Goal: Task Accomplishment & Management: Manage account settings

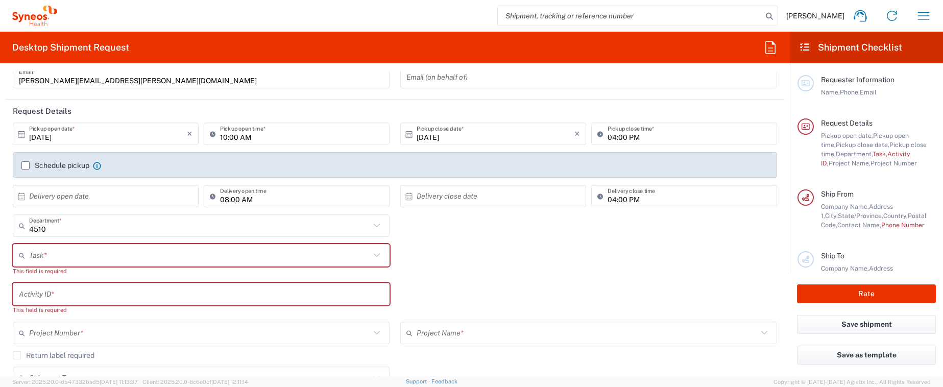
scroll to position [94, 0]
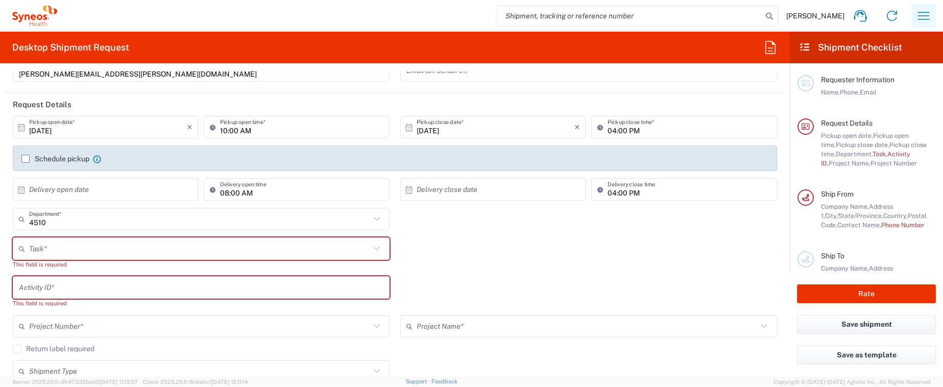
click at [924, 12] on icon "button" at bounding box center [924, 16] width 16 height 16
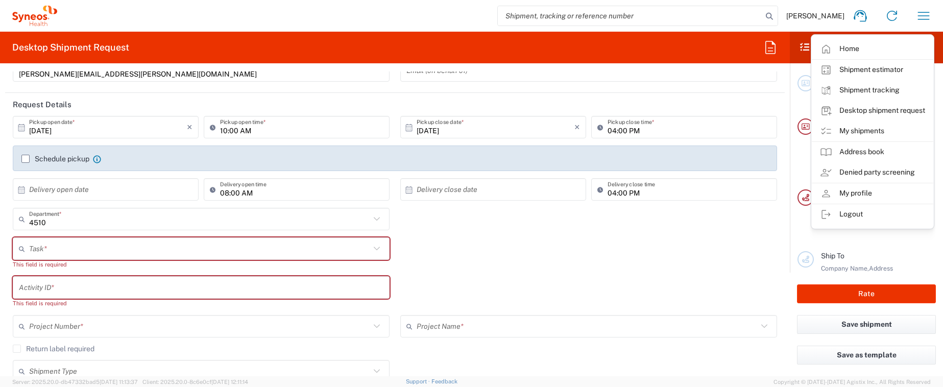
click at [883, 128] on link "My shipments" at bounding box center [873, 131] width 122 height 20
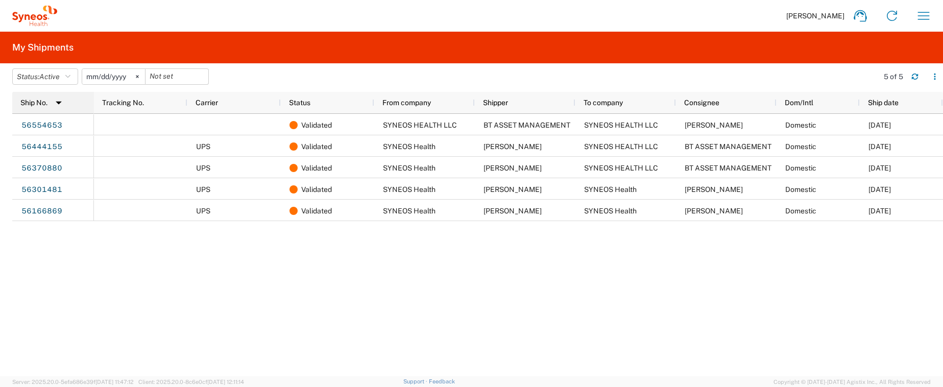
click at [58, 103] on img at bounding box center [59, 102] width 16 height 16
click at [139, 78] on icon at bounding box center [137, 76] width 3 height 3
click at [69, 77] on icon "button" at bounding box center [67, 76] width 5 height 7
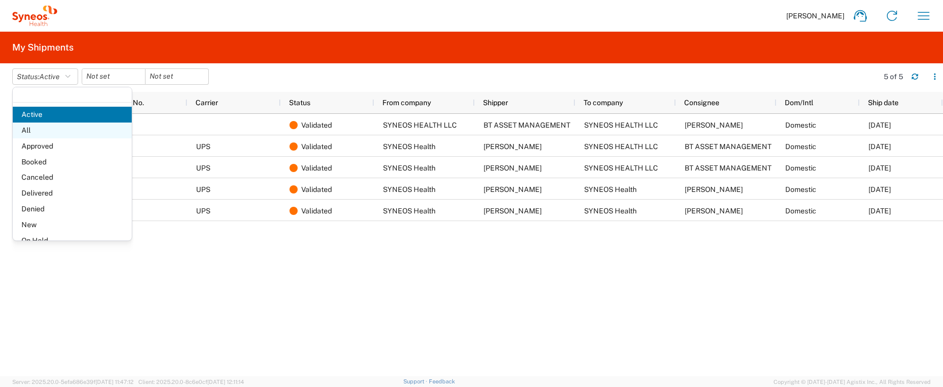
click at [50, 132] on span "All" at bounding box center [72, 131] width 119 height 16
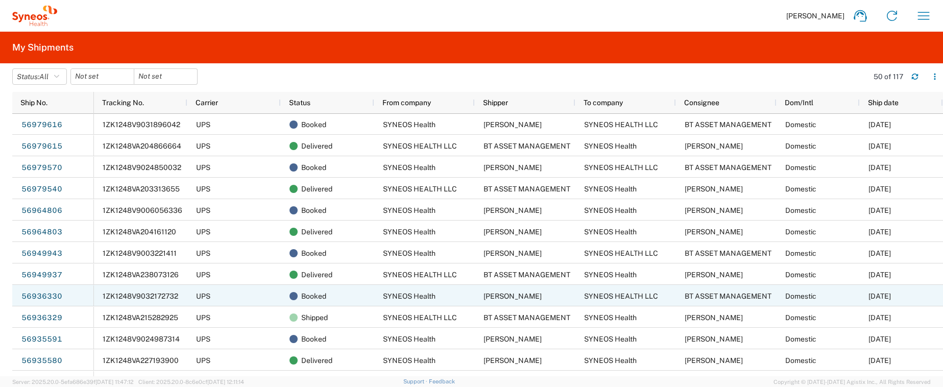
scroll to position [44, 0]
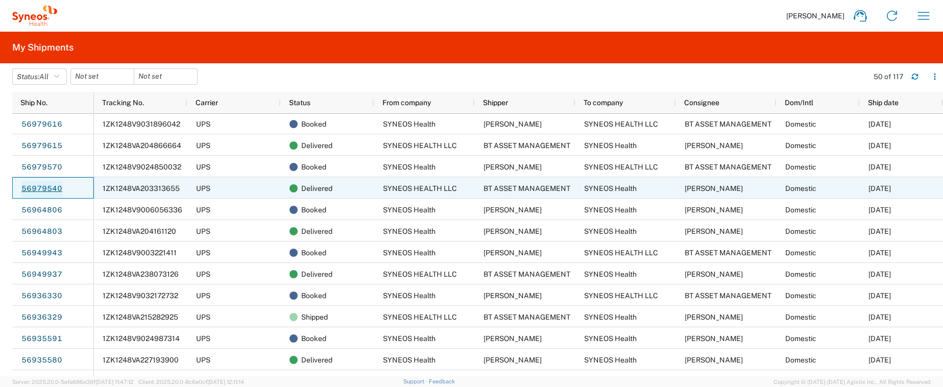
click at [54, 188] on link "56979540" at bounding box center [42, 189] width 42 height 16
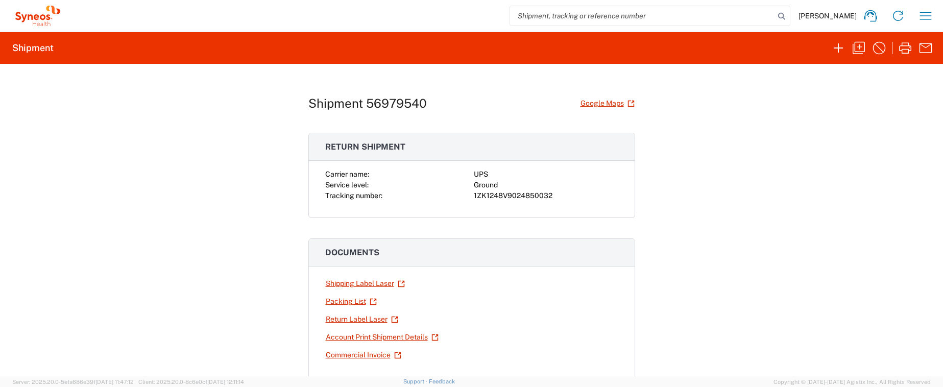
click at [484, 174] on div "UPS" at bounding box center [546, 174] width 145 height 11
click at [652, 233] on div "Shipment 56979540 Google Maps Return shipment Carrier name: UPS Service level: …" at bounding box center [471, 220] width 943 height 313
click at [858, 49] on icon "button" at bounding box center [859, 48] width 16 height 16
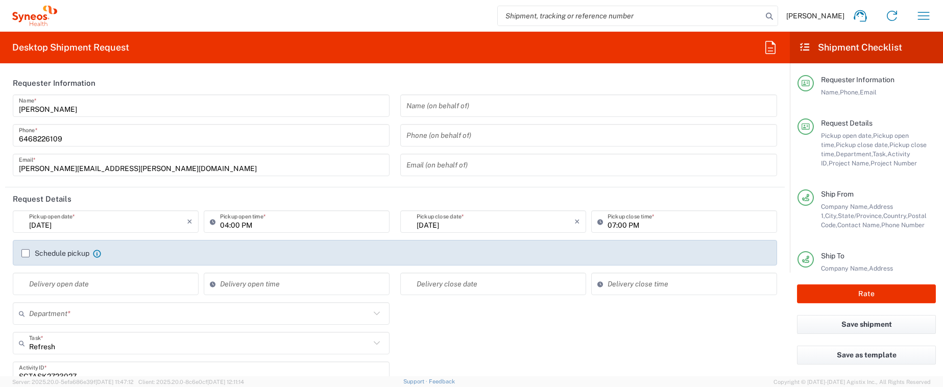
type input "Customer Ref"
type input "[US_STATE]"
type input "Business (General)"
type input "[GEOGRAPHIC_DATA]"
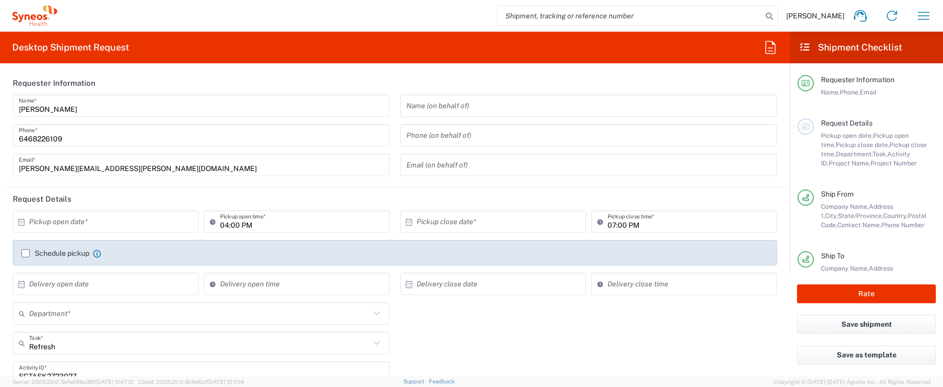
type input "[US_STATE]"
type input "Large Box"
type input "USD"
type input "4510 DEPARTMENTAL EXPENSE"
type input "Ground"
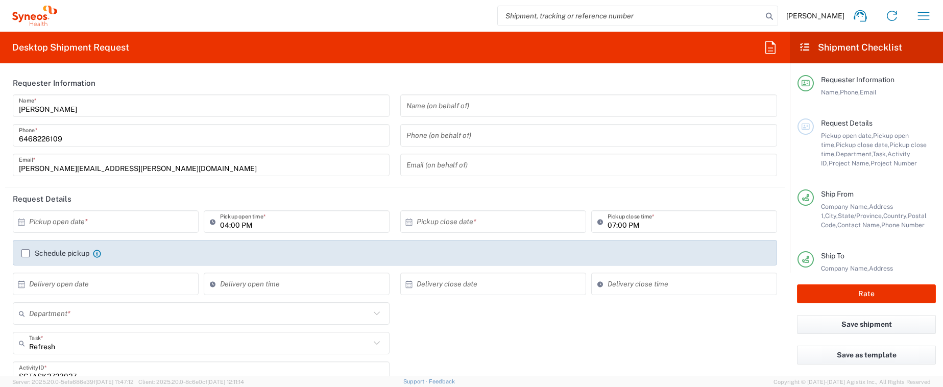
type input "4510 DEPARTMENTAL EXPENSE"
type input "4510"
type input "SYNEOS HEALTH LLC [GEOGRAPHIC_DATA] [GEOGRAPHIC_DATA]"
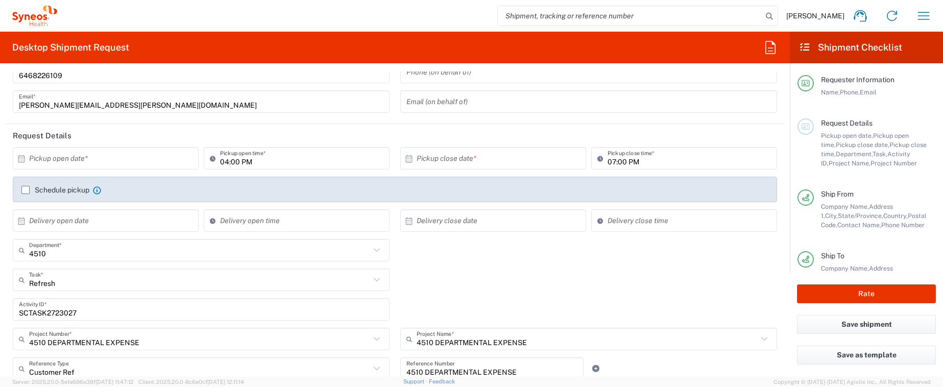
scroll to position [66, 0]
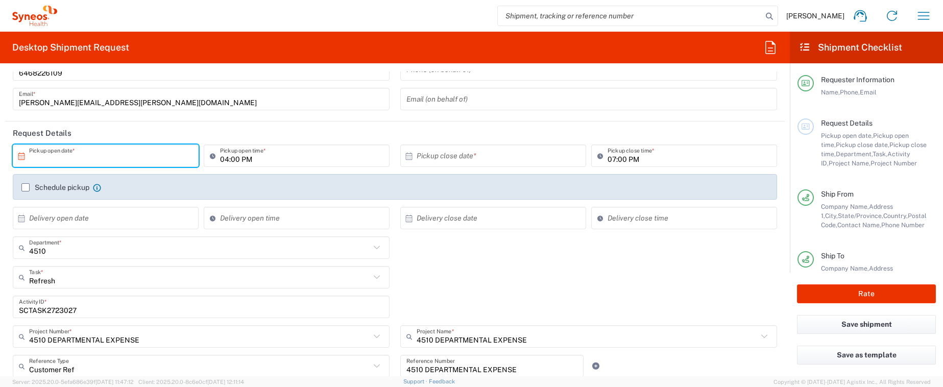
click at [47, 154] on input "text" at bounding box center [108, 156] width 158 height 18
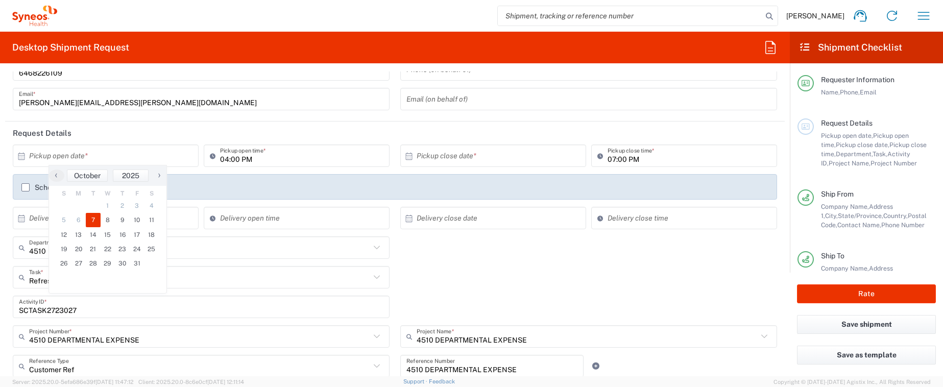
click at [93, 221] on span "7" at bounding box center [93, 220] width 15 height 14
type input "[DATE]"
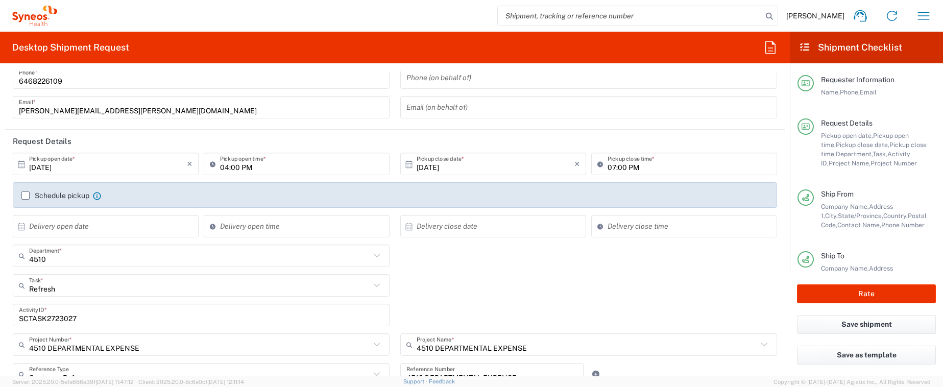
scroll to position [52, 0]
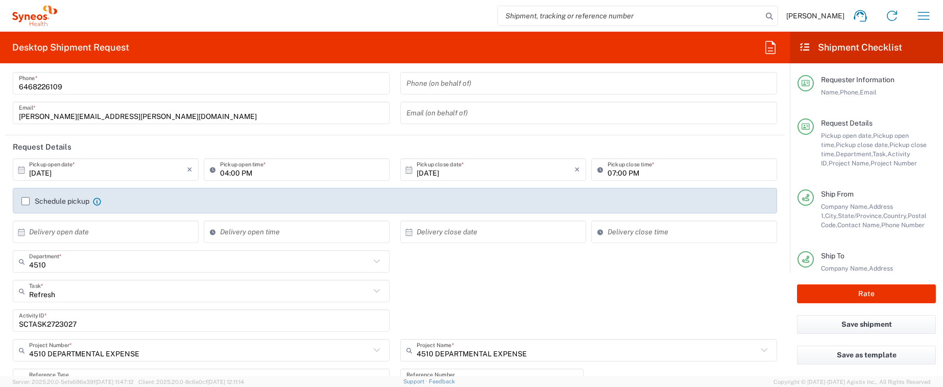
click at [63, 323] on input "SCTASK2723027" at bounding box center [201, 321] width 365 height 18
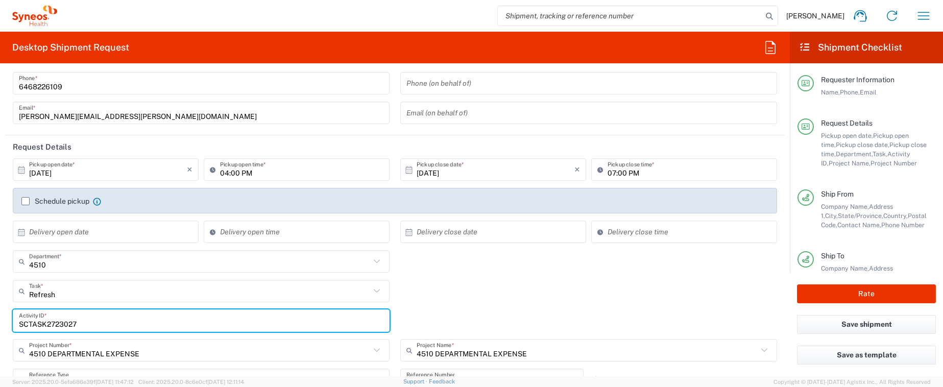
click at [63, 323] on input "SCTASK2723027" at bounding box center [201, 321] width 365 height 18
paste input "31593"
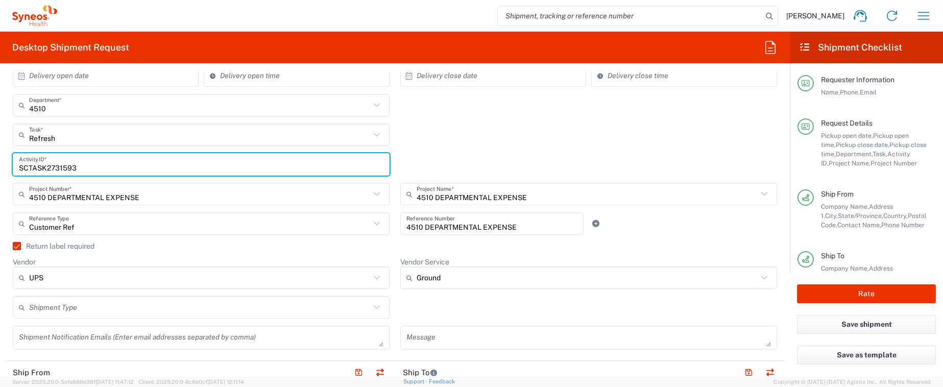
scroll to position [210, 0]
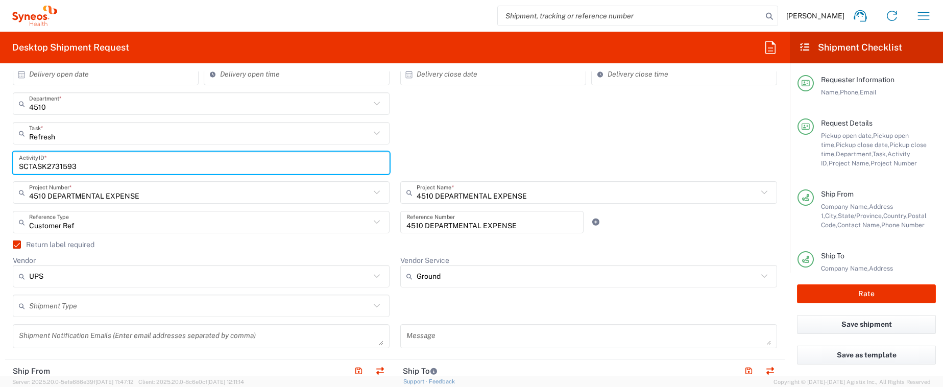
type input "SCTASK2731593"
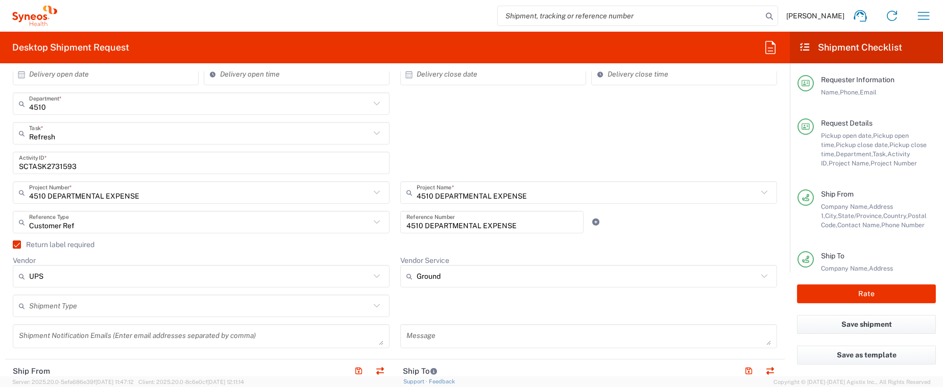
click at [16, 247] on label "Return label required" at bounding box center [54, 245] width 82 height 8
click at [12, 245] on input "Return label required" at bounding box center [12, 245] width 0 height 0
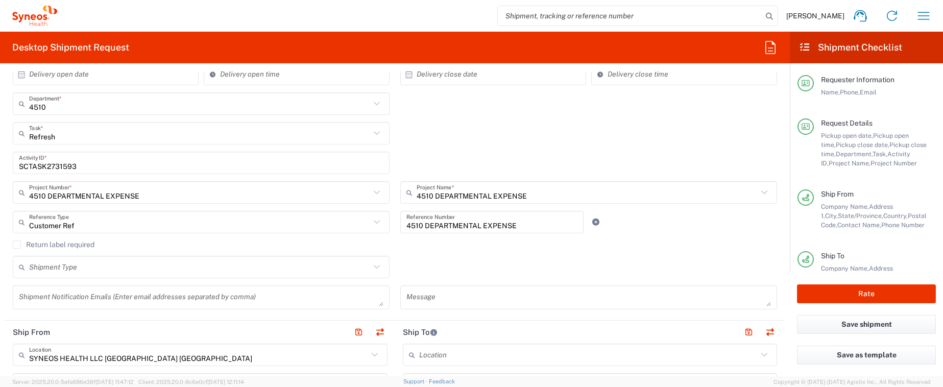
click at [14, 245] on label "Return label required" at bounding box center [54, 245] width 82 height 8
click at [17, 245] on input "Return label required" at bounding box center [17, 245] width 0 height 0
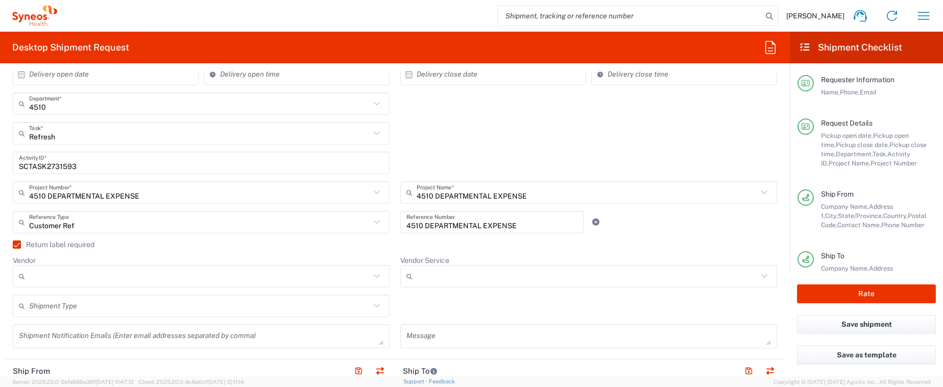
click at [155, 276] on input "Vendor" at bounding box center [199, 276] width 341 height 16
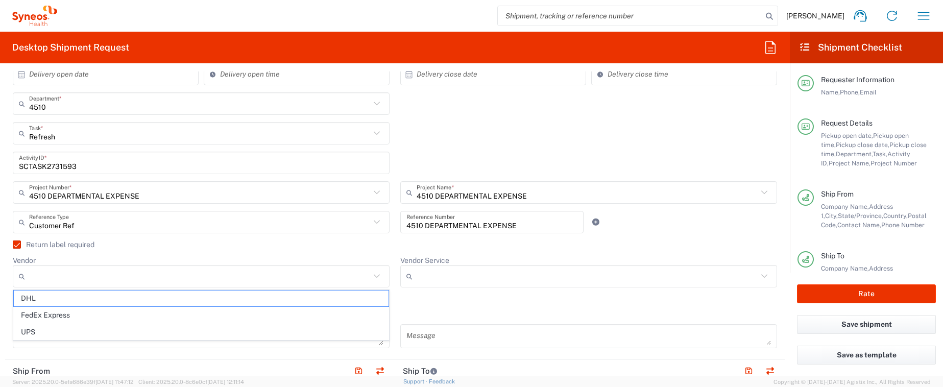
click at [144, 330] on span "UPS" at bounding box center [201, 332] width 375 height 16
type input "UPS"
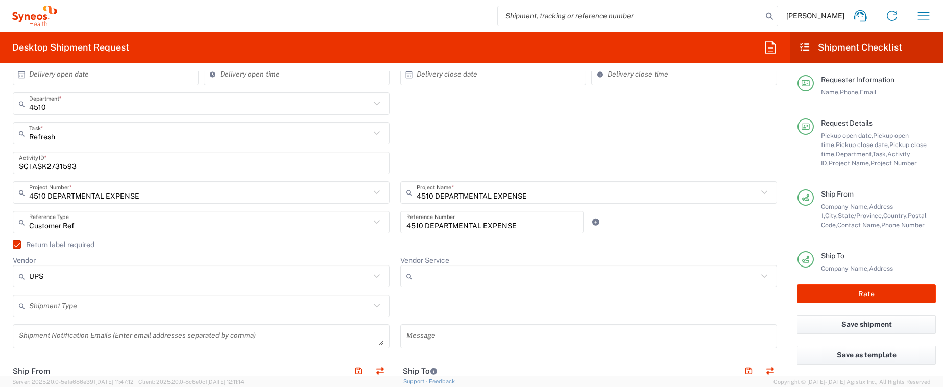
click at [438, 286] on div at bounding box center [588, 276] width 377 height 22
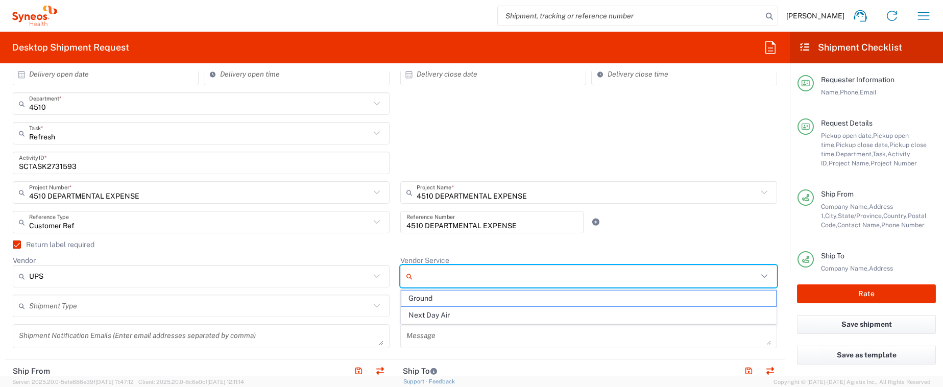
click at [439, 282] on input "Vendor Service" at bounding box center [587, 276] width 341 height 16
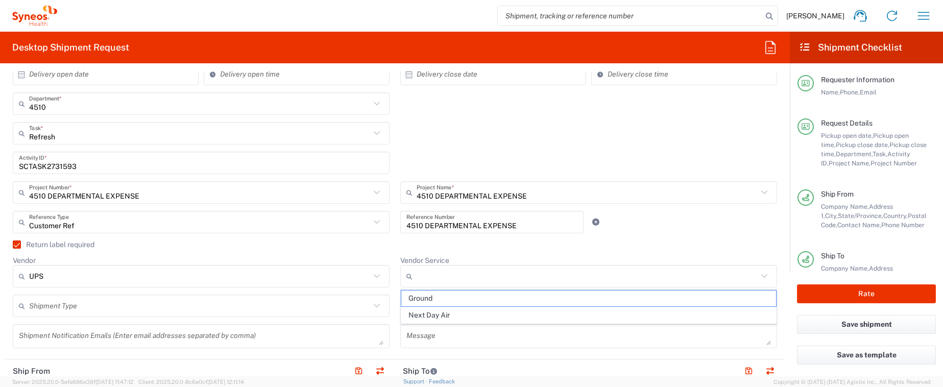
click at [438, 297] on span "Ground" at bounding box center [588, 299] width 375 height 16
type input "Ground"
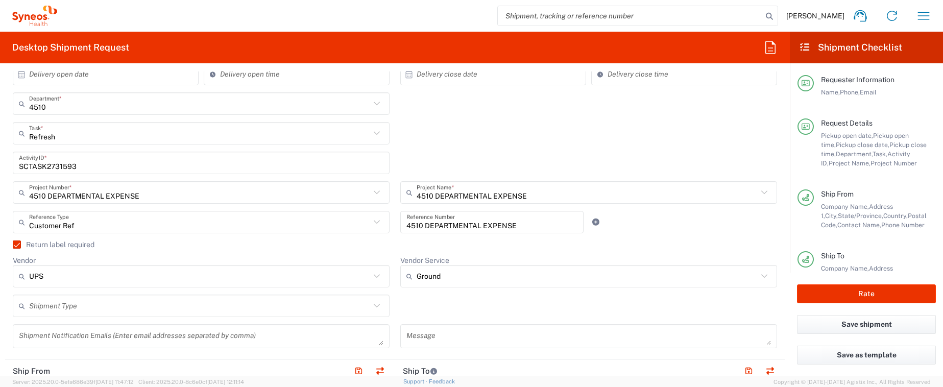
click at [324, 314] on input "text" at bounding box center [199, 306] width 341 height 18
click at [278, 346] on span "Regular" at bounding box center [201, 345] width 375 height 16
type input "Regular"
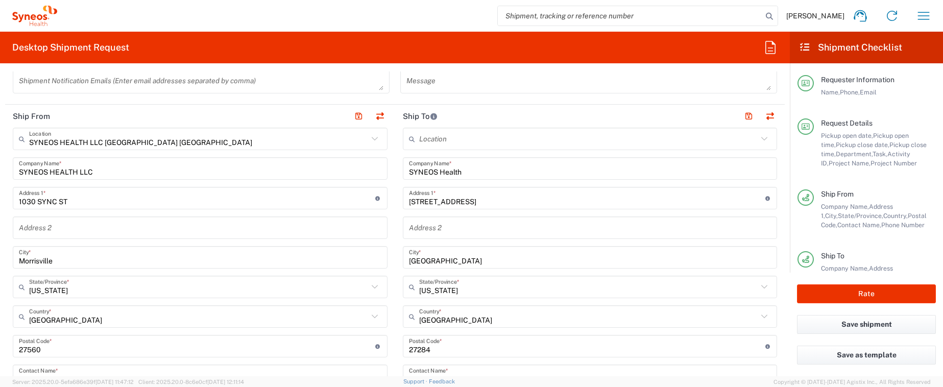
scroll to position [466, 0]
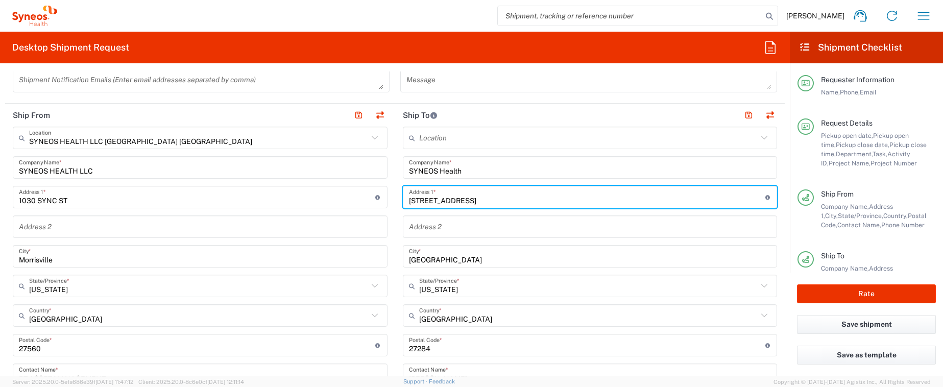
drag, startPoint x: 479, startPoint y: 201, endPoint x: 409, endPoint y: 199, distance: 70.0
click at [409, 199] on input "[STREET_ADDRESS]" at bounding box center [587, 197] width 357 height 18
drag, startPoint x: 409, startPoint y: 199, endPoint x: 483, endPoint y: 202, distance: 74.1
click at [483, 202] on input "[STREET_ADDRESS]" at bounding box center [587, 197] width 357 height 18
paste input "[STREET_ADDRESS]"
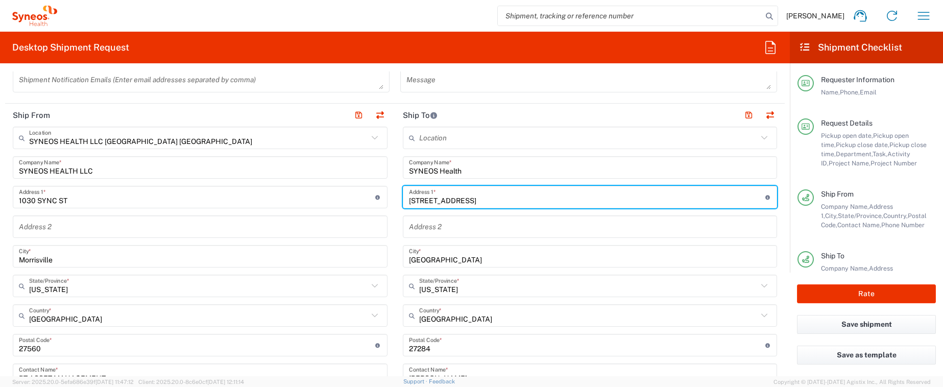
type input "[STREET_ADDRESS]"
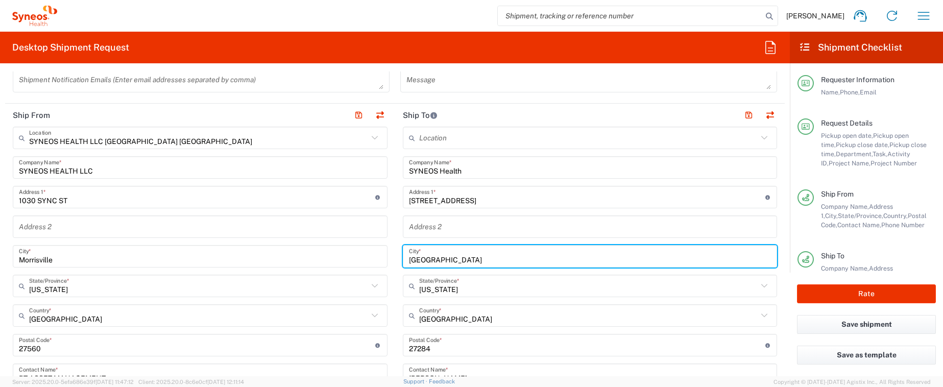
click at [429, 260] on input "[GEOGRAPHIC_DATA]" at bounding box center [590, 257] width 363 height 18
paste input "[GEOGRAPHIC_DATA]"
type input "[GEOGRAPHIC_DATA]"
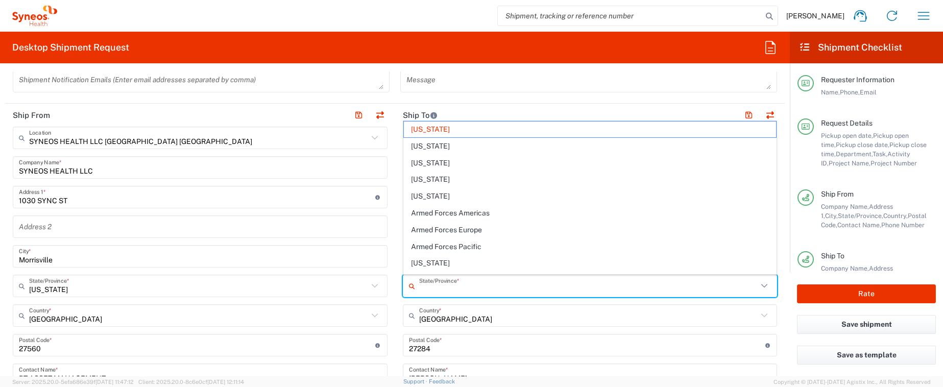
click at [591, 288] on input "text" at bounding box center [588, 286] width 339 height 18
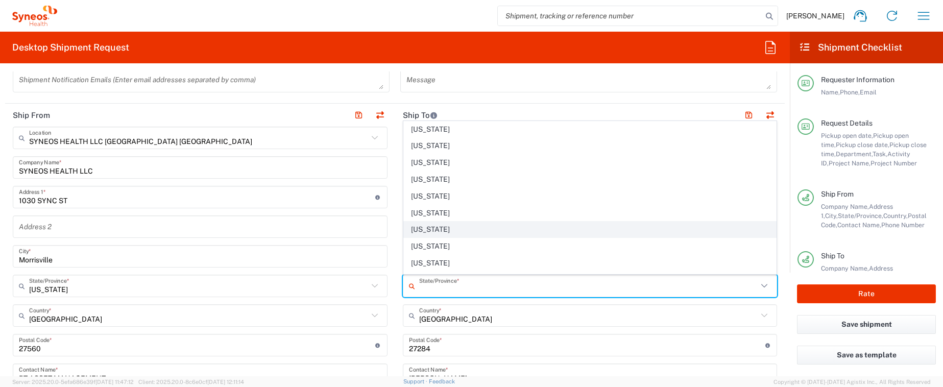
scroll to position [191, 0]
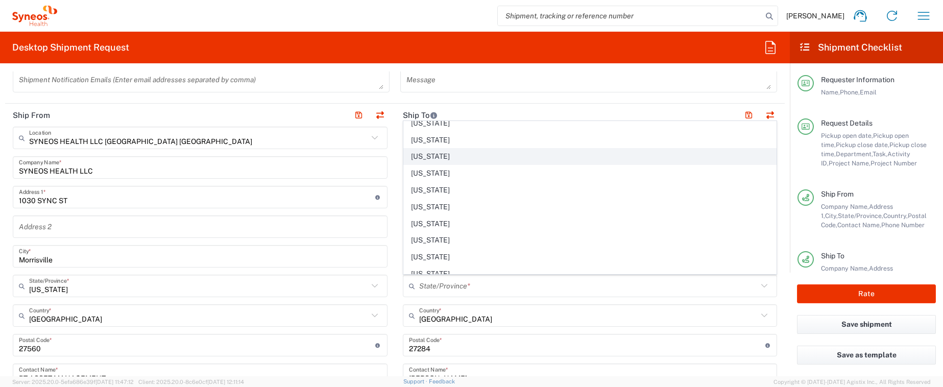
click at [435, 155] on span "[US_STATE]" at bounding box center [590, 157] width 373 height 16
type input "[US_STATE]"
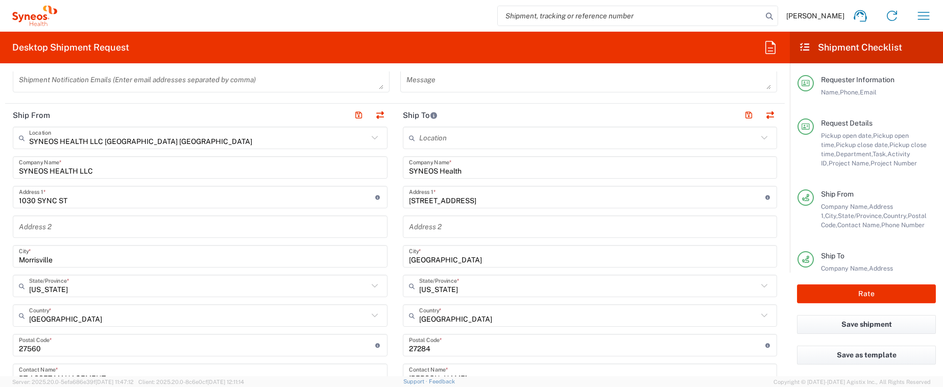
click at [422, 349] on input "undefined" at bounding box center [587, 346] width 357 height 18
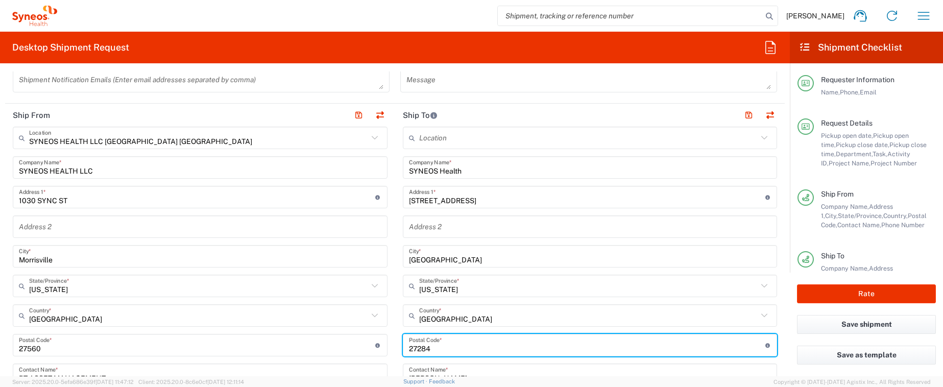
paste input "33604"
type input "33604"
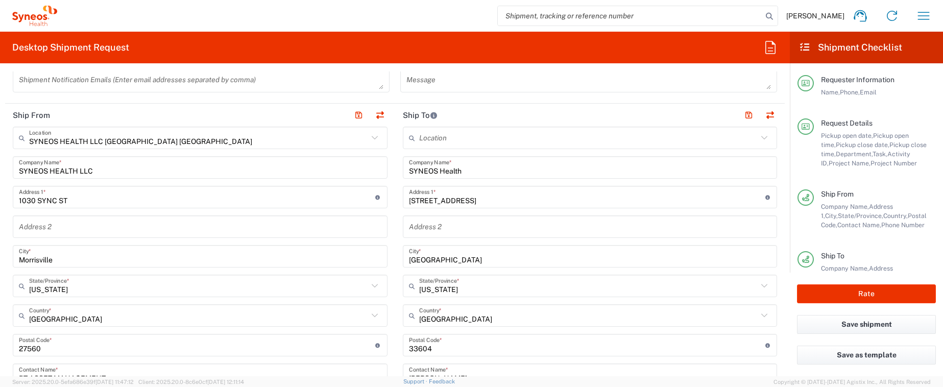
click at [393, 346] on main "SYNEOS HEALTH LLC [GEOGRAPHIC_DATA] [GEOGRAPHIC_DATA] Location SYNEOS HEALTH LL…" at bounding box center [200, 326] width 390 height 399
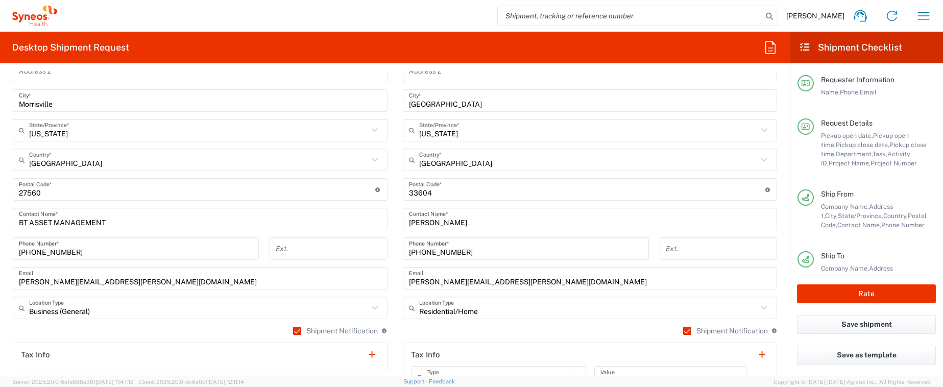
scroll to position [624, 0]
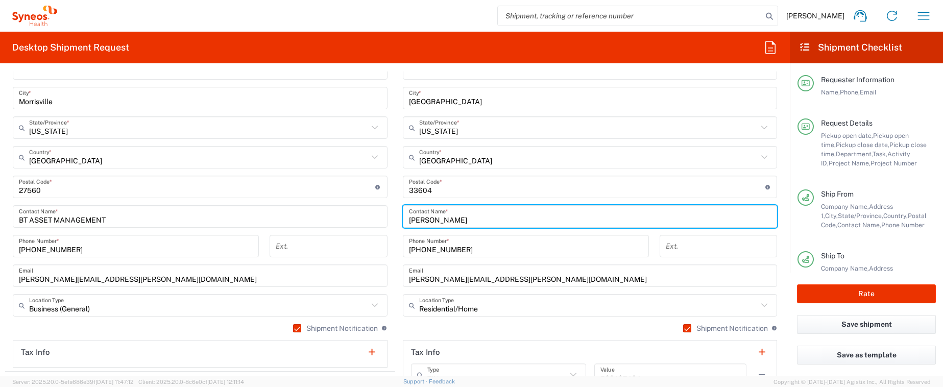
click at [464, 221] on input "[PERSON_NAME]" at bounding box center [590, 217] width 363 height 18
drag, startPoint x: 464, startPoint y: 221, endPoint x: 395, endPoint y: 222, distance: 69.5
click at [395, 222] on main "Location [PERSON_NAME] LLC-[GEOGRAPHIC_DATA] [GEOGRAPHIC_DATA] [GEOGRAPHIC_DATA…" at bounding box center [590, 182] width 390 height 429
paste input "[PERSON_NAME]"
type input "[PERSON_NAME]"
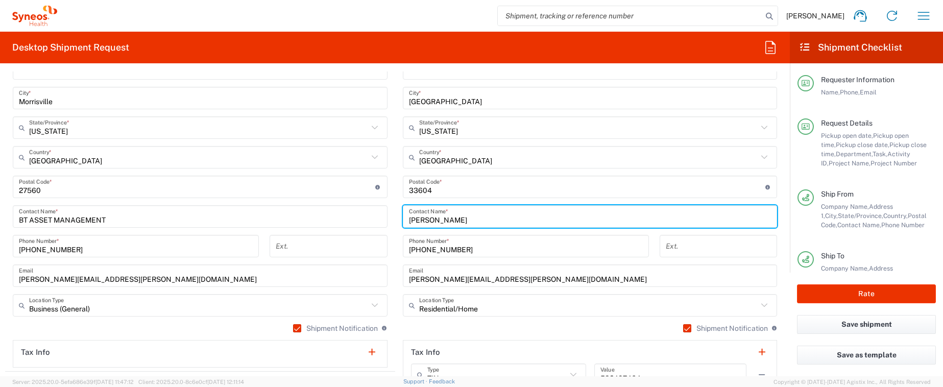
click at [399, 242] on div "[PHONE_NUMBER] Phone Number *" at bounding box center [525, 250] width 257 height 30
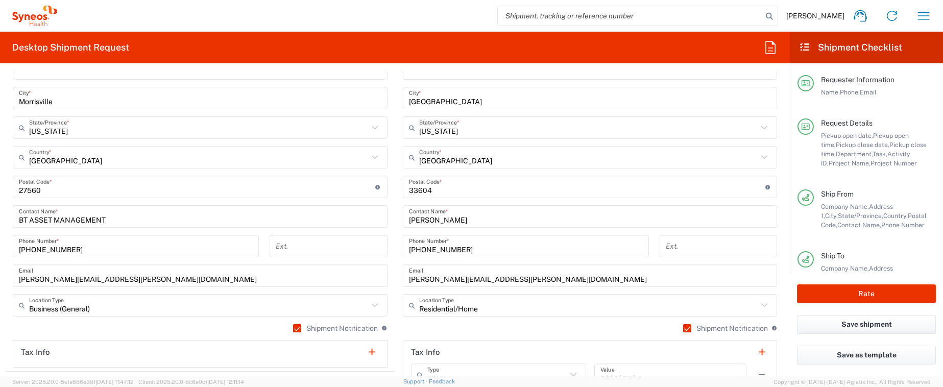
scroll to position [626, 0]
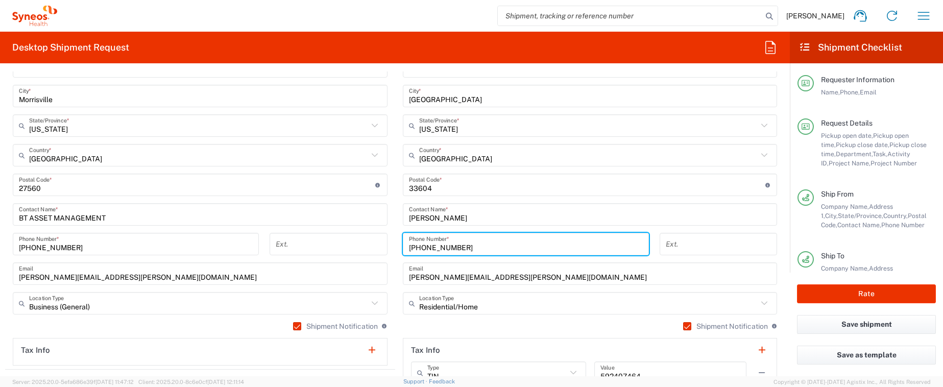
drag, startPoint x: 409, startPoint y: 247, endPoint x: 481, endPoint y: 250, distance: 72.6
click at [481, 250] on input "[PHONE_NUMBER]" at bounding box center [526, 244] width 234 height 18
paste input "615.585.202"
type input "615.585.2022"
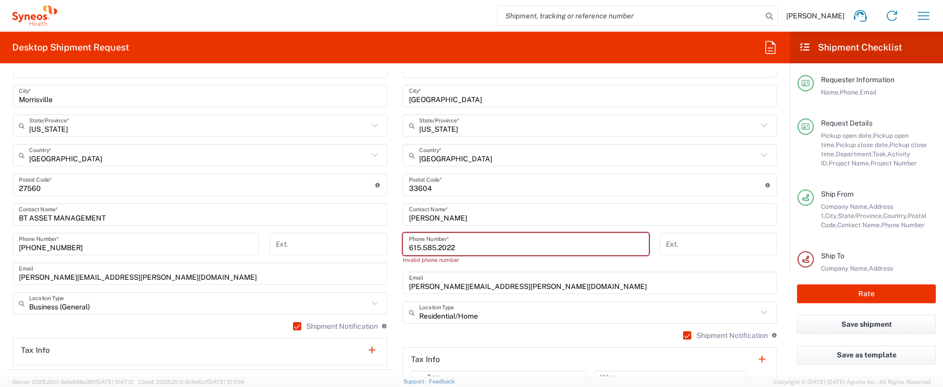
click at [522, 288] on input "[PERSON_NAME][EMAIL_ADDRESS][PERSON_NAME][DOMAIN_NAME]" at bounding box center [590, 283] width 363 height 18
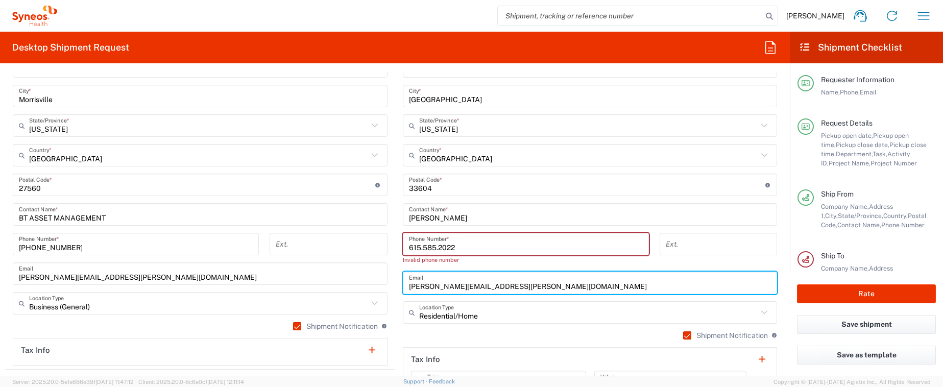
drag, startPoint x: 510, startPoint y: 287, endPoint x: 390, endPoint y: 287, distance: 120.0
click at [390, 287] on div "Ship From SYNEOS HEALTH LLC [GEOGRAPHIC_DATA] [GEOGRAPHIC_DATA] Location SYNEOS…" at bounding box center [395, 175] width 780 height 465
paste input "615.585.2022"
type input "615.585.2022"
drag, startPoint x: 478, startPoint y: 286, endPoint x: 383, endPoint y: 287, distance: 94.5
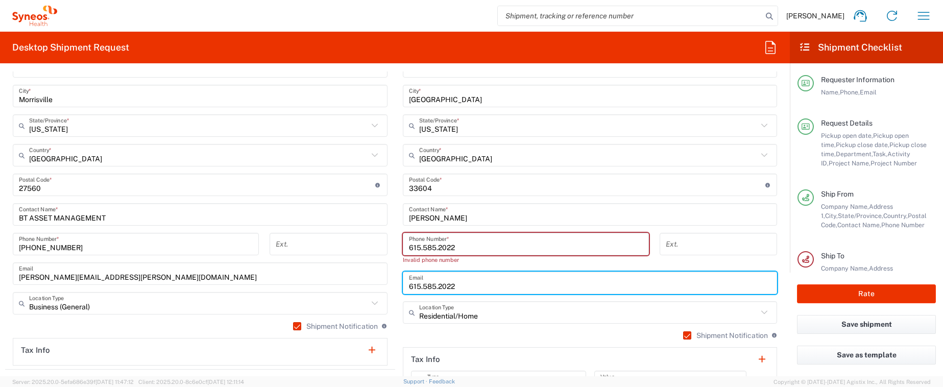
click at [383, 287] on div "Ship From SYNEOS HEALTH LLC [GEOGRAPHIC_DATA] [GEOGRAPHIC_DATA] Location SYNEOS…" at bounding box center [395, 175] width 780 height 465
paste input "[PERSON_NAME][EMAIL_ADDRESS][PERSON_NAME][DOMAIN_NAME]"
type input "[PERSON_NAME][EMAIL_ADDRESS][PERSON_NAME][DOMAIN_NAME]"
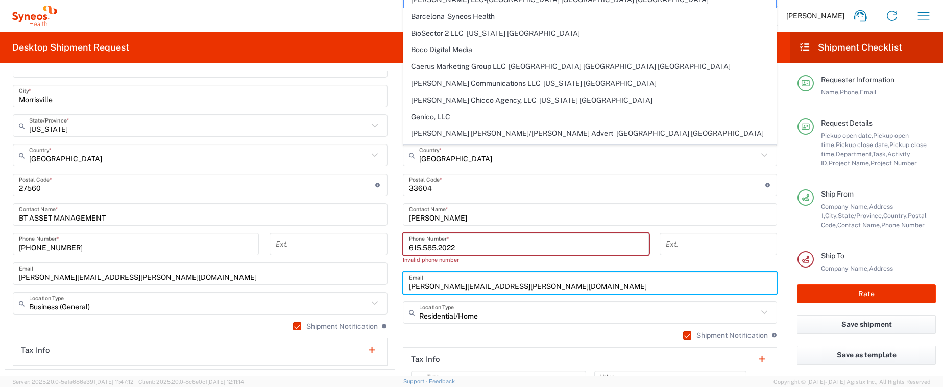
type input "[PERSON_NAME][EMAIL_ADDRESS][PERSON_NAME][DOMAIN_NAME]"
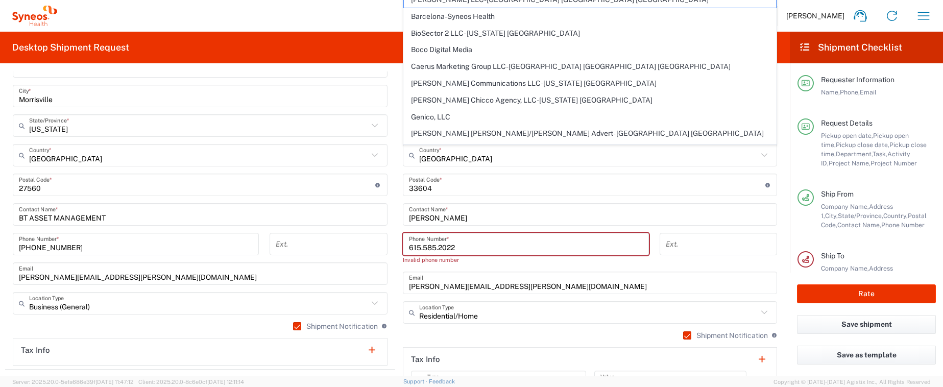
click at [395, 195] on main "Location [PERSON_NAME] LLC-[GEOGRAPHIC_DATA] [GEOGRAPHIC_DATA] [GEOGRAPHIC_DATA…" at bounding box center [590, 185] width 390 height 438
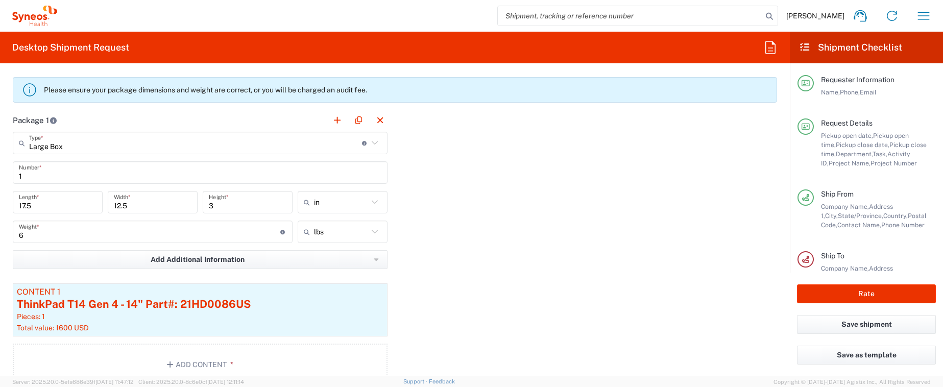
scroll to position [977, 0]
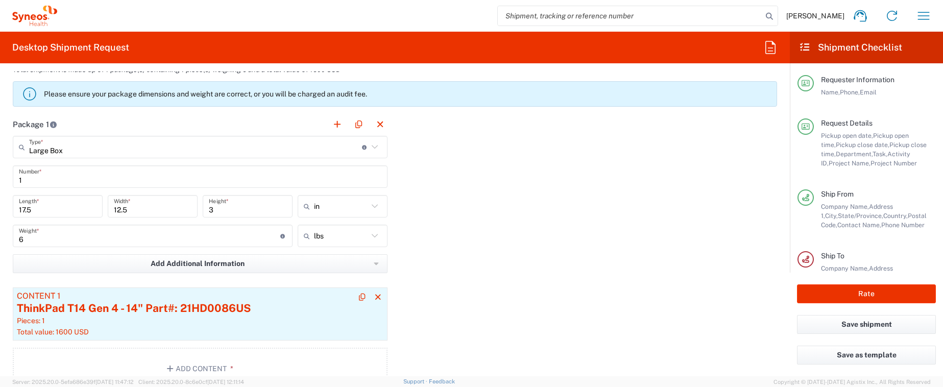
click at [248, 312] on div "ThinkPad T14 Gen 4 - 14" Part#: 21HD0086US" at bounding box center [200, 308] width 367 height 15
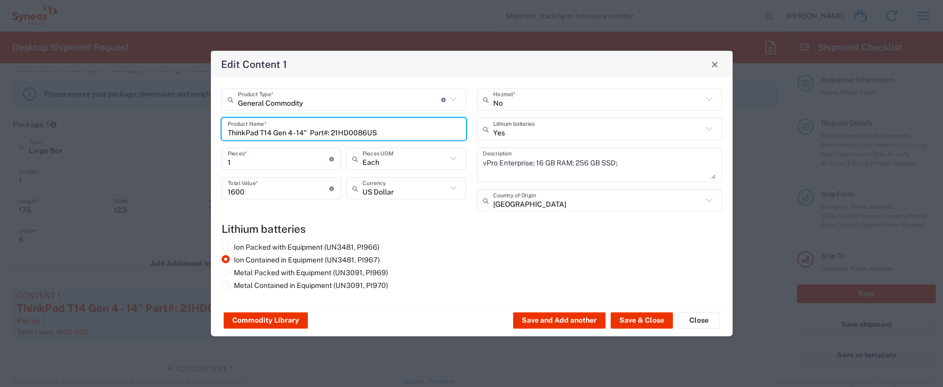
drag, startPoint x: 382, startPoint y: 132, endPoint x: 206, endPoint y: 135, distance: 175.7
click at [206, 135] on div "Edit Content 1 General Commodity Product Type * Document: Paper document genera…" at bounding box center [471, 193] width 943 height 387
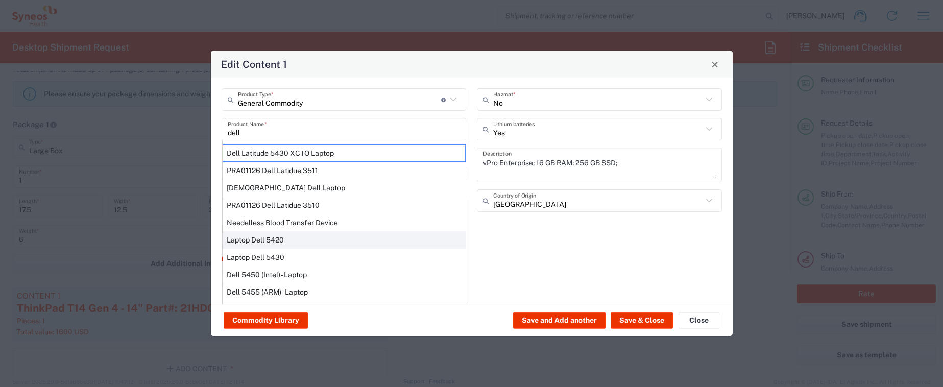
click at [289, 240] on div "Laptop Dell 5420" at bounding box center [344, 239] width 243 height 17
type input "Laptop Dell 5420"
type textarea "Laptop Latitude Dell 5420"
type input "[GEOGRAPHIC_DATA]"
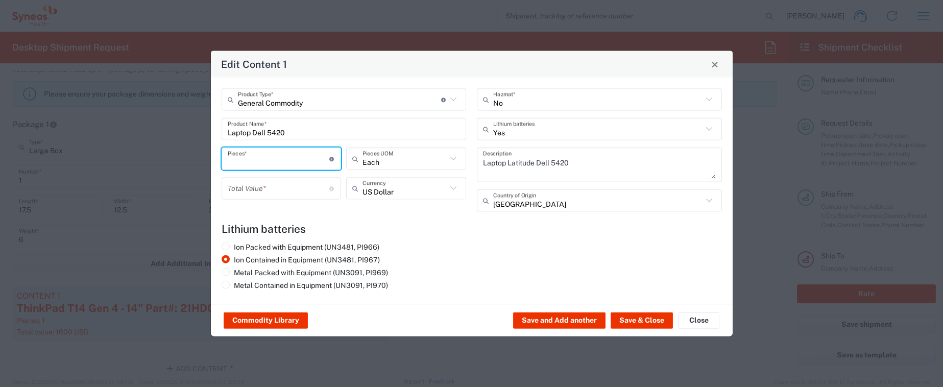
click at [276, 164] on div "Pieces * Number of pieces inside all the packages" at bounding box center [282, 159] width 120 height 22
type input "1"
click at [273, 189] on input "number" at bounding box center [279, 188] width 102 height 18
type input "1600"
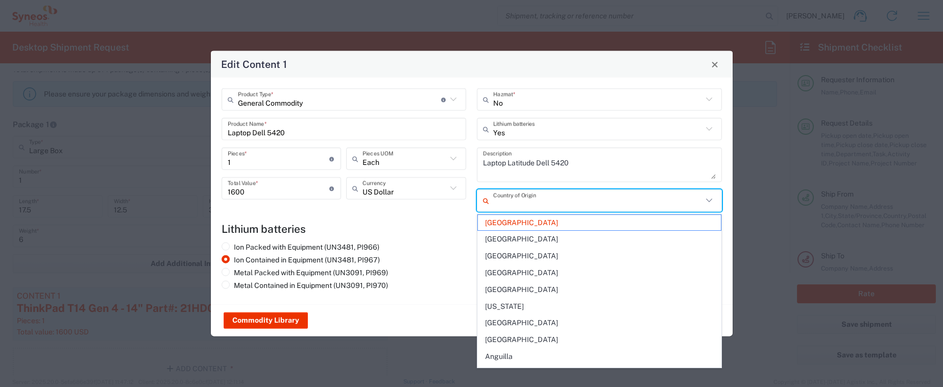
click at [575, 194] on input "text" at bounding box center [597, 201] width 209 height 18
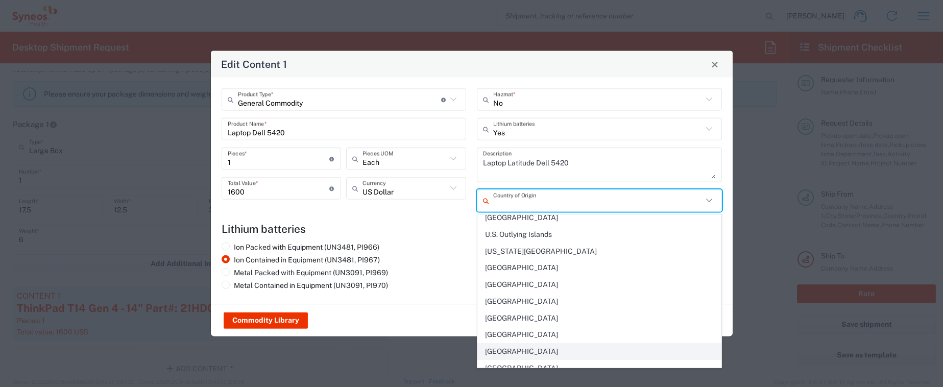
scroll to position [3857, 0]
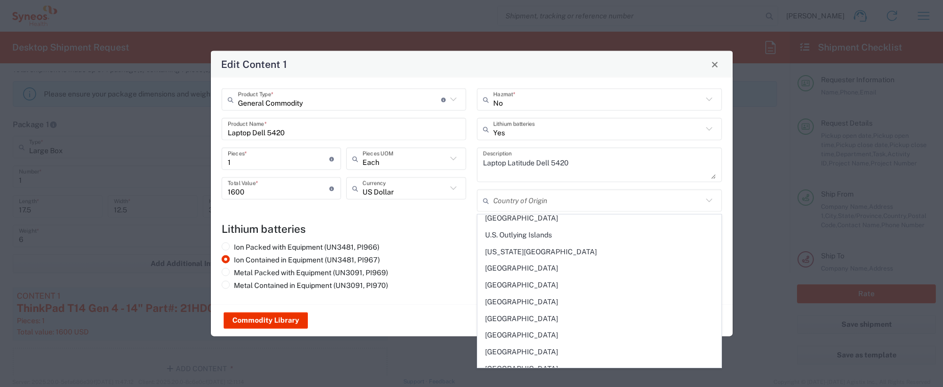
click at [547, 337] on span "[GEOGRAPHIC_DATA]" at bounding box center [599, 335] width 243 height 16
type input "[GEOGRAPHIC_DATA]"
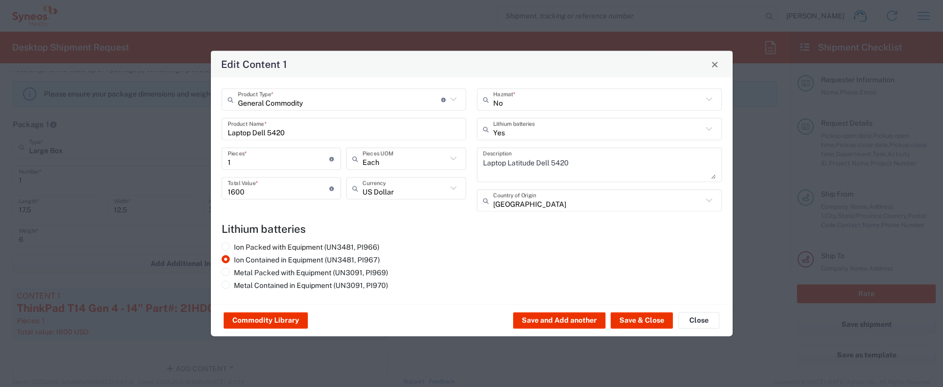
click at [469, 271] on div "Ion Packed with Equipment (UN3481, PI966) Ion Contained in Equipment (UN3481, P…" at bounding box center [344, 268] width 256 height 51
click at [638, 318] on button "Save & Close" at bounding box center [642, 321] width 62 height 16
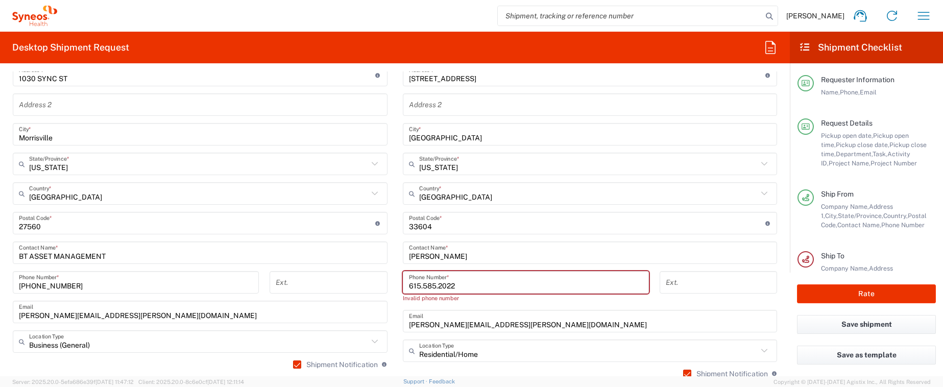
scroll to position [588, 0]
click at [424, 284] on input "615.585.2022" at bounding box center [526, 282] width 234 height 18
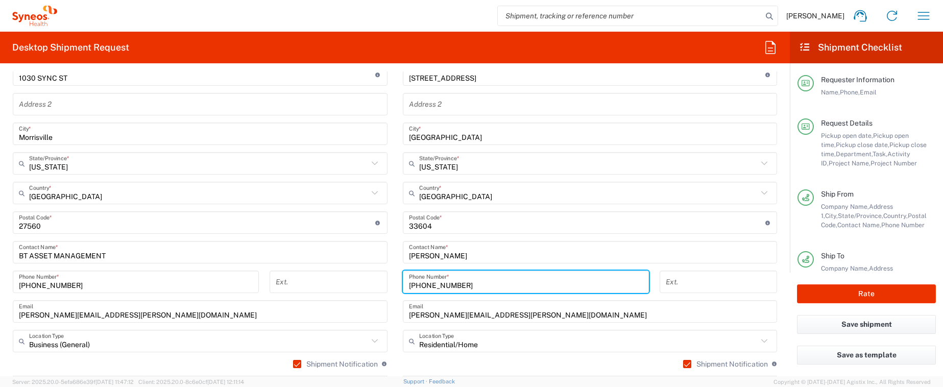
type input "[PHONE_NUMBER]"
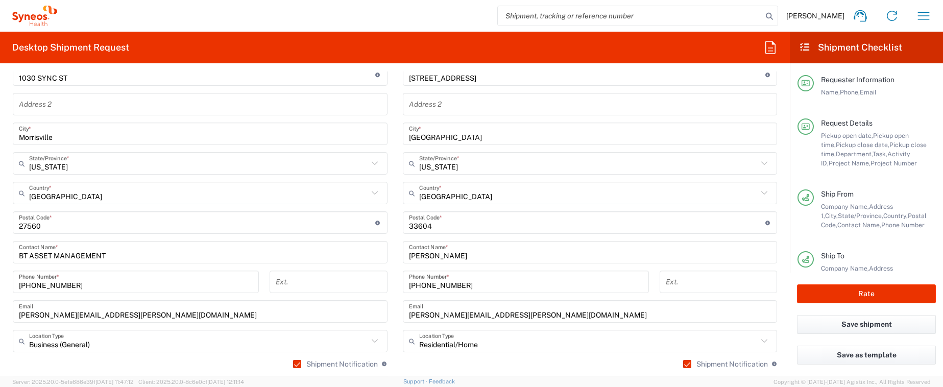
click at [395, 280] on agx-form-section "Ship To Location [PERSON_NAME] LLC-[GEOGRAPHIC_DATA] [GEOGRAPHIC_DATA] [GEOGRAP…" at bounding box center [590, 209] width 390 height 456
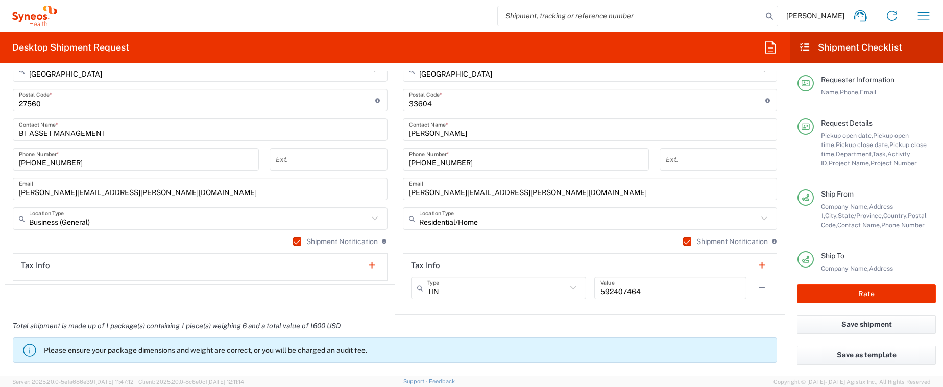
scroll to position [714, 0]
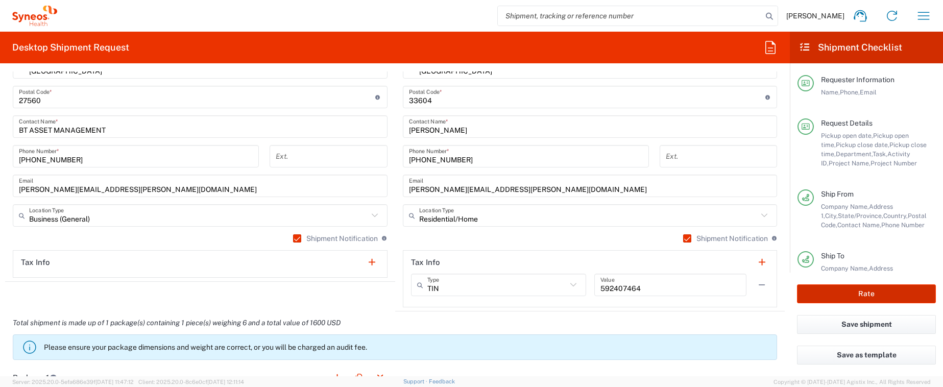
click at [868, 291] on button "Rate" at bounding box center [866, 293] width 139 height 19
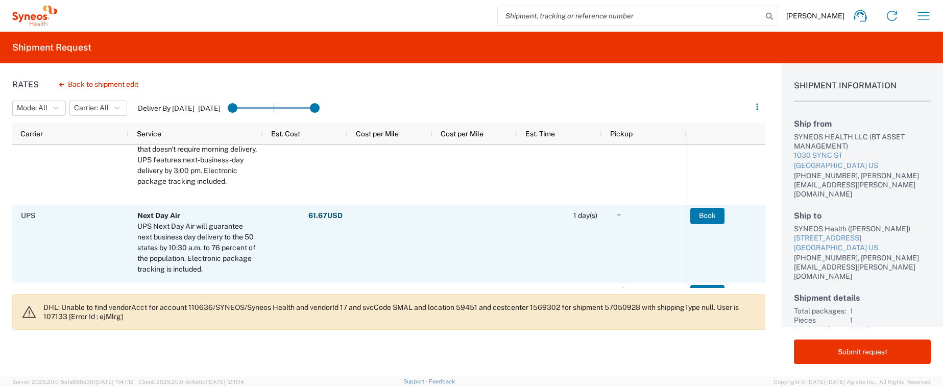
scroll to position [232, 0]
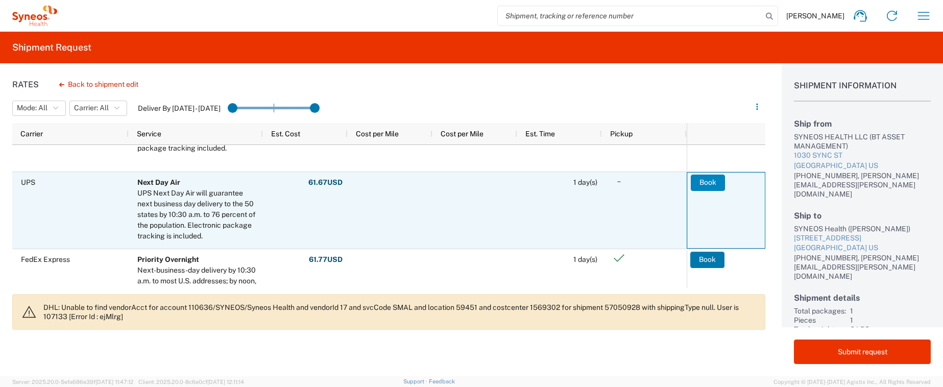
click at [710, 181] on button "Book" at bounding box center [708, 183] width 34 height 16
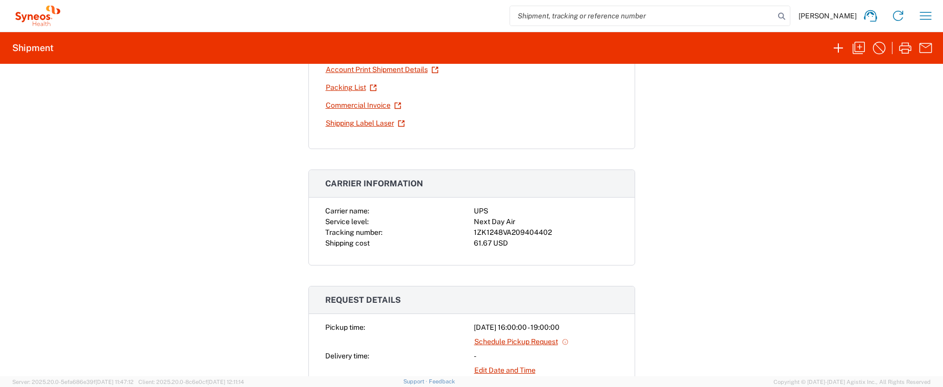
click at [527, 234] on div "1ZK1248VA209404402" at bounding box center [546, 232] width 145 height 11
copy div "1ZK1248VA209404402"
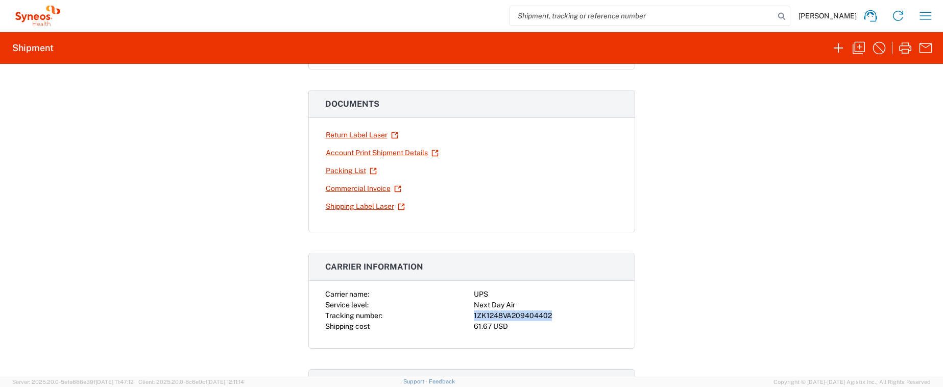
scroll to position [150, 0]
click at [373, 133] on link "Return Label Laser" at bounding box center [362, 134] width 74 height 18
click at [358, 207] on link "Shipping Label Laser" at bounding box center [365, 206] width 80 height 18
